Goal: Find specific page/section: Find specific page/section

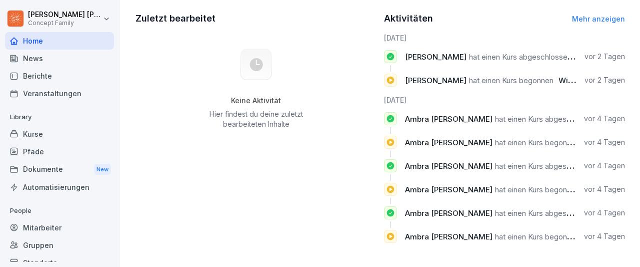
scroll to position [355, 0]
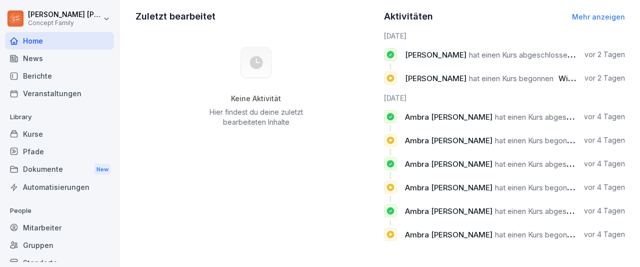
click at [43, 77] on div "Berichte" at bounding box center [59, 76] width 109 height 18
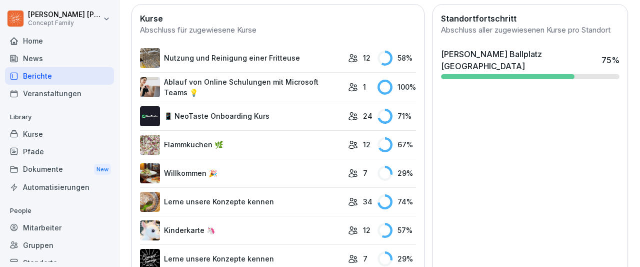
scroll to position [287, 0]
click at [41, 231] on div "Mitarbeiter" at bounding box center [59, 228] width 109 height 18
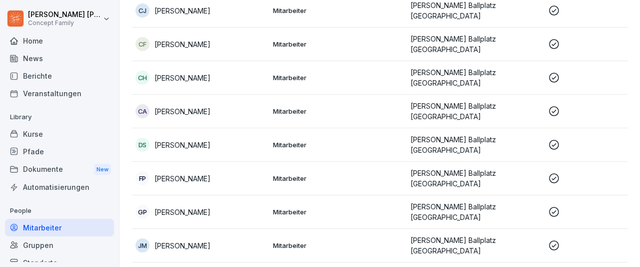
scroll to position [10, 0]
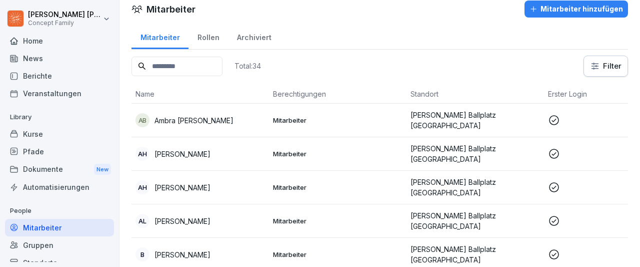
click at [52, 78] on div "Berichte" at bounding box center [59, 76] width 109 height 18
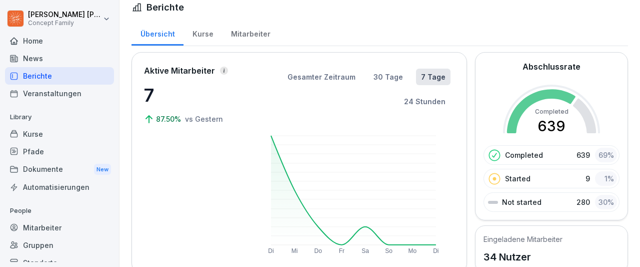
click at [250, 37] on div "Mitarbeiter" at bounding box center [250, 33] width 57 height 26
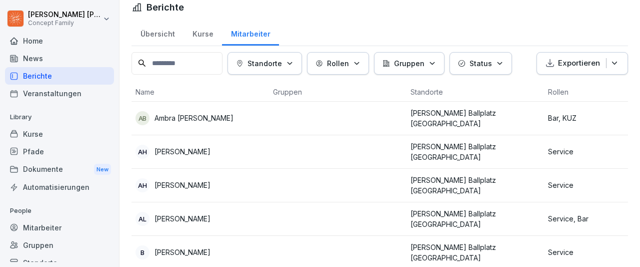
click at [208, 38] on div "Kurse" at bounding box center [203, 33] width 39 height 26
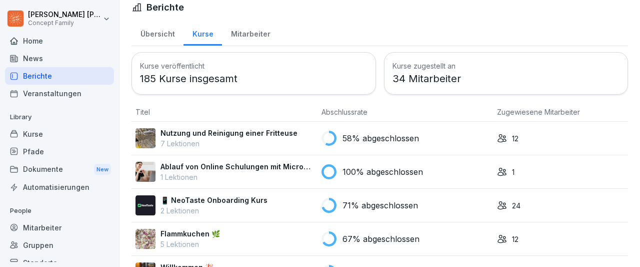
click at [254, 32] on div "Mitarbeiter" at bounding box center [250, 33] width 57 height 26
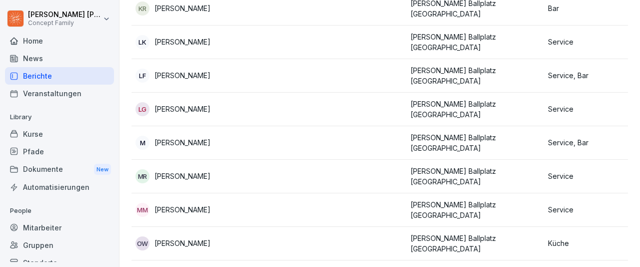
scroll to position [652, 0]
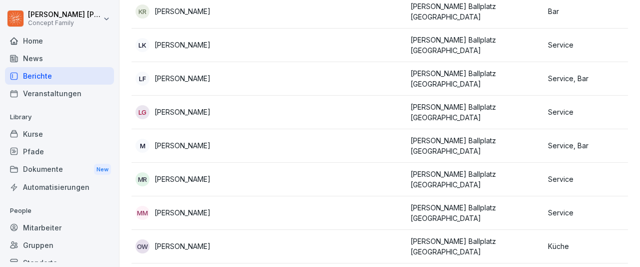
click at [176, 129] on td "M [PERSON_NAME]" at bounding box center [201, 146] width 138 height 34
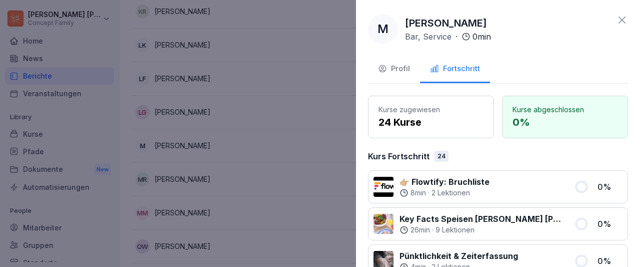
click at [393, 64] on div "Profil" at bounding box center [394, 69] width 32 height 12
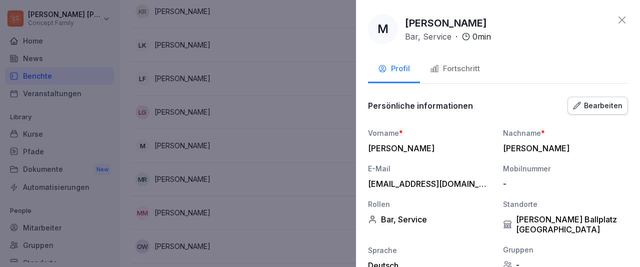
scroll to position [54, 0]
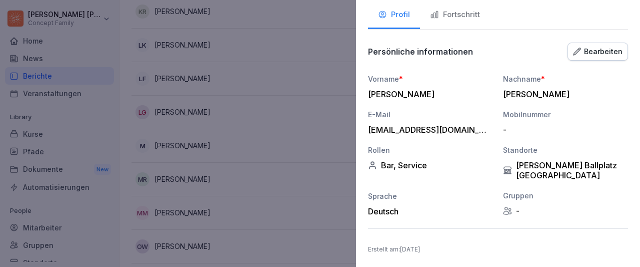
click at [613, 53] on div "Bearbeiten" at bounding box center [598, 51] width 50 height 11
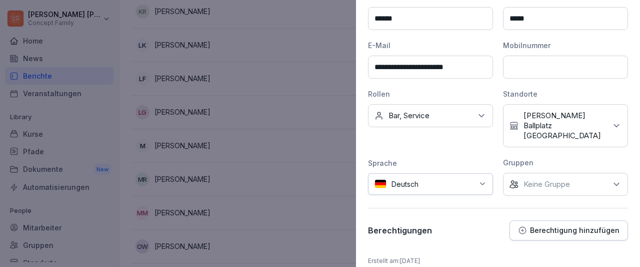
scroll to position [0, 0]
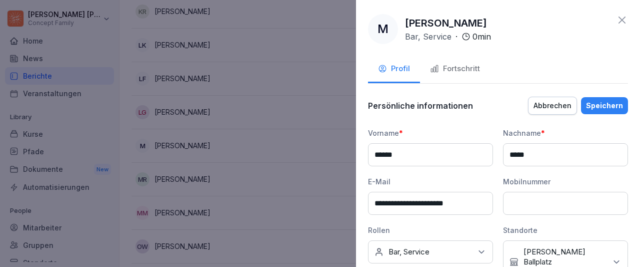
click at [622, 19] on icon at bounding box center [622, 20] width 12 height 12
